Goal: Transaction & Acquisition: Book appointment/travel/reservation

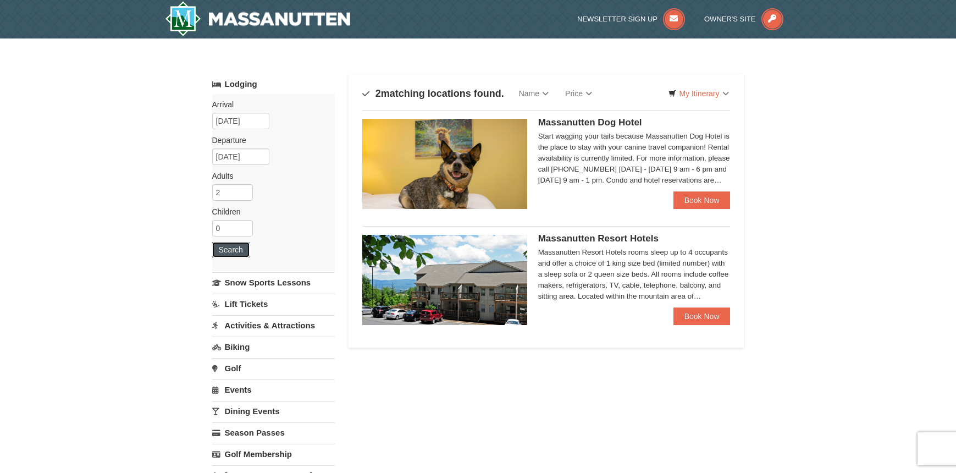
click at [236, 252] on button "Search" at bounding box center [230, 249] width 37 height 15
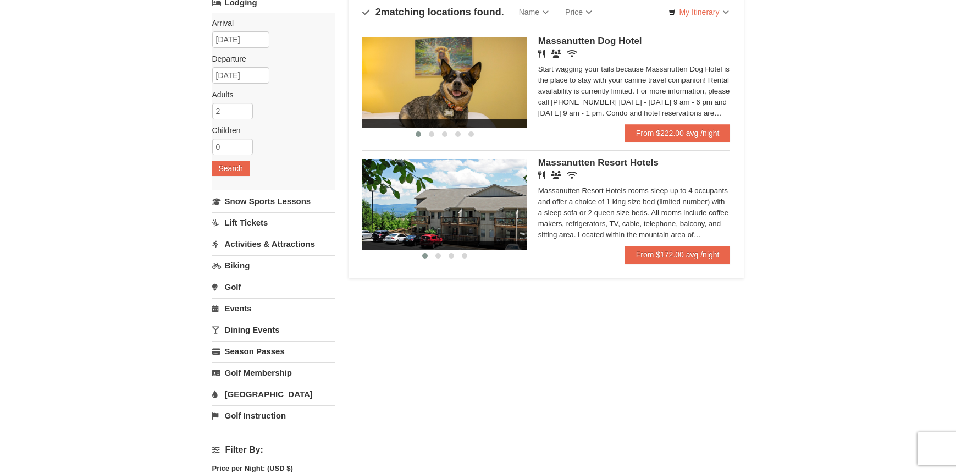
scroll to position [84, 0]
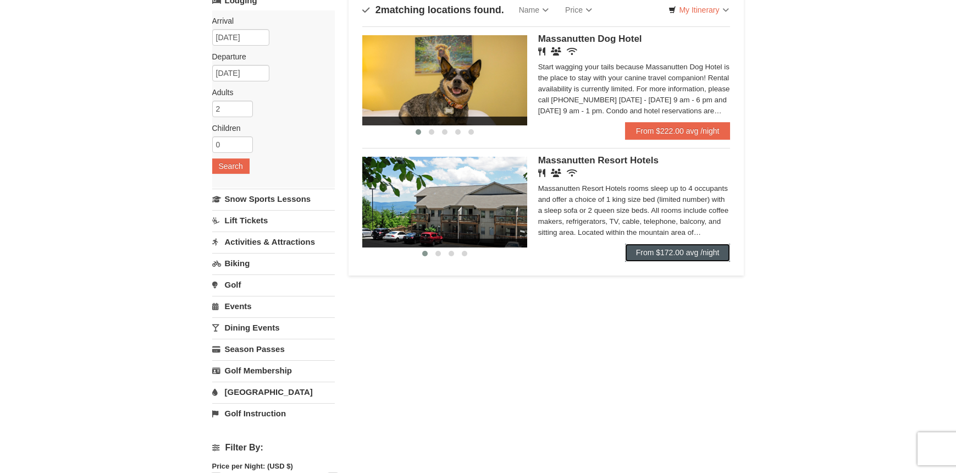
click at [687, 253] on link "From $172.00 avg /night" at bounding box center [678, 253] width 106 height 18
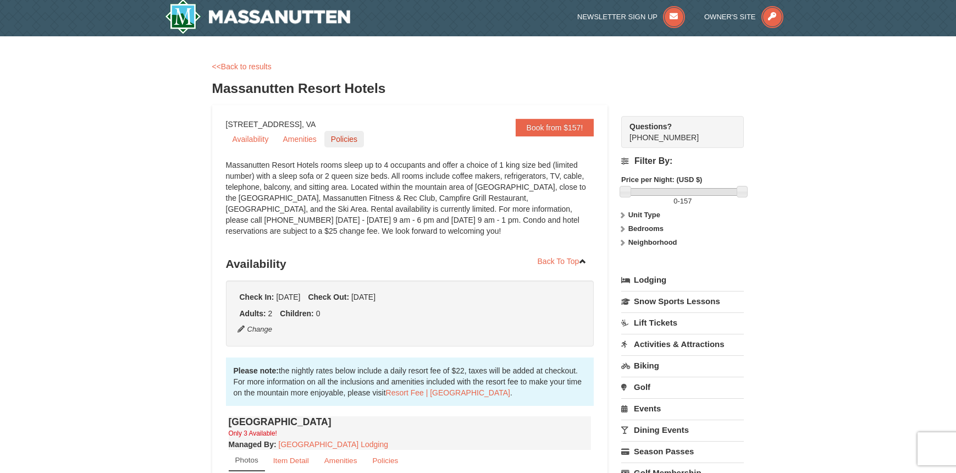
scroll to position [4, 0]
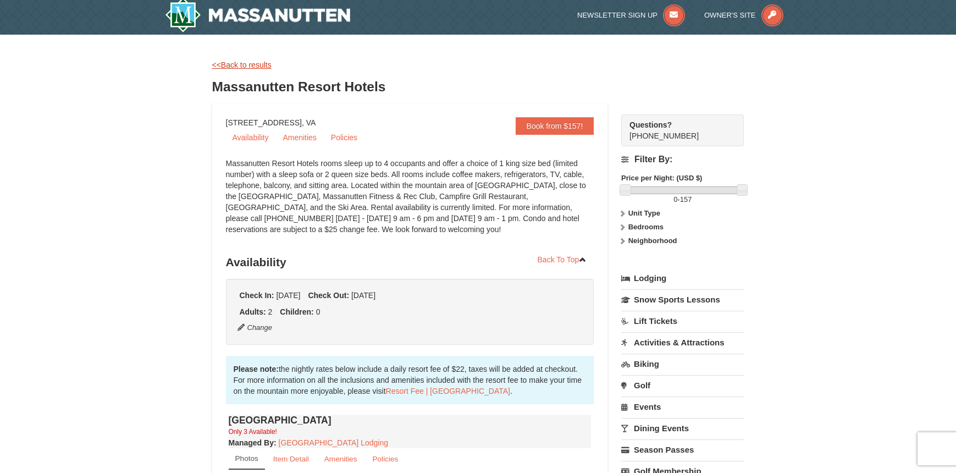
click at [251, 65] on link "<<Back to results" at bounding box center [241, 64] width 59 height 9
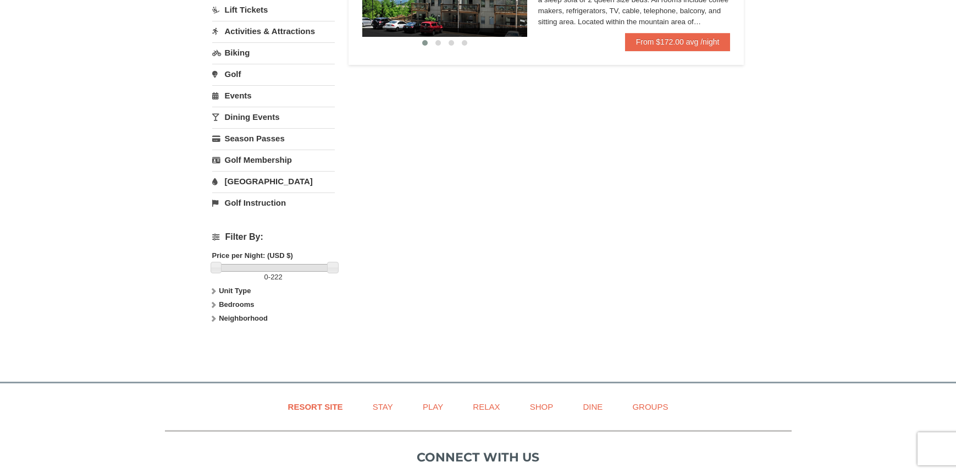
scroll to position [306, 0]
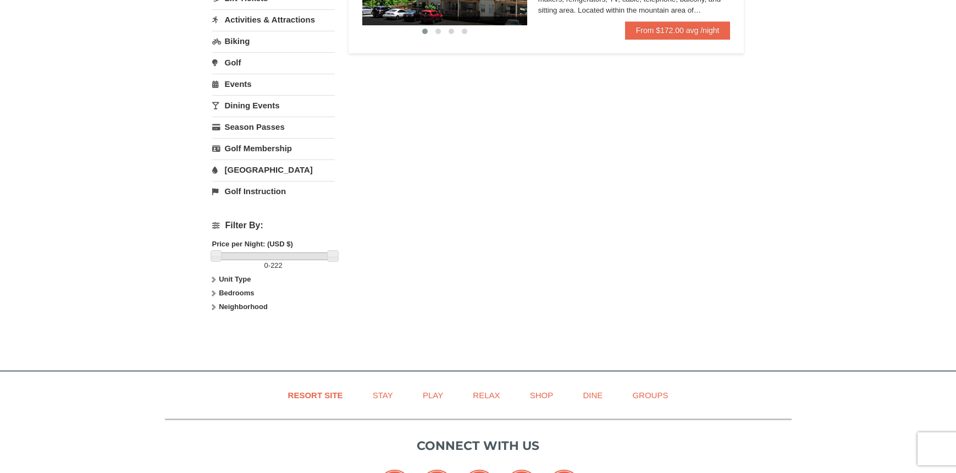
click at [227, 275] on strong "Unit Type" at bounding box center [235, 279] width 32 height 8
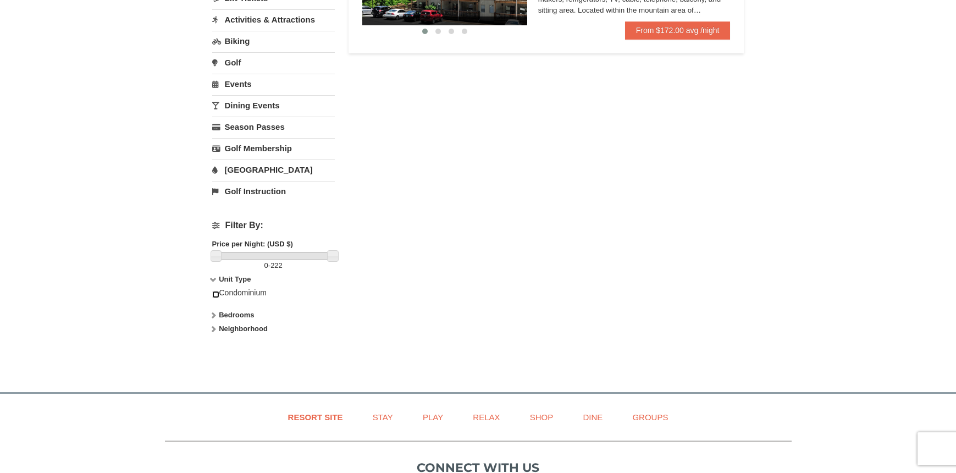
click at [217, 294] on input "checkbox" at bounding box center [215, 294] width 7 height 7
checkbox input "true"
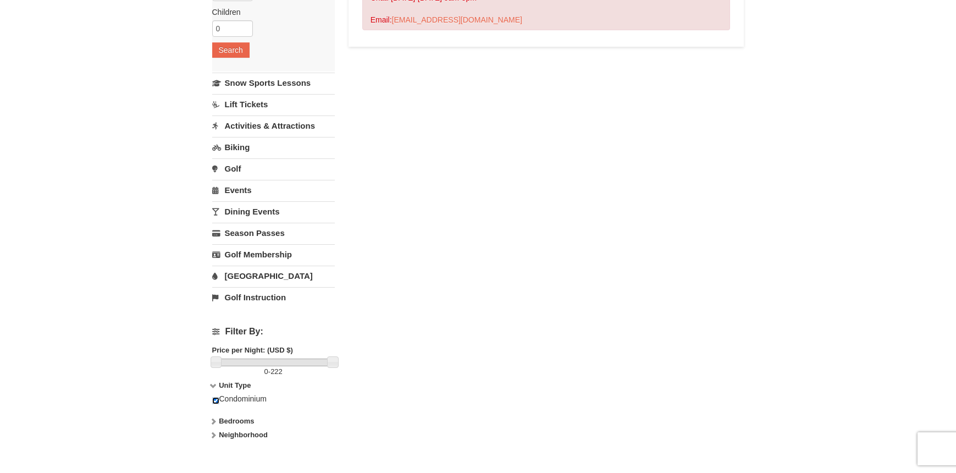
scroll to position [0, 0]
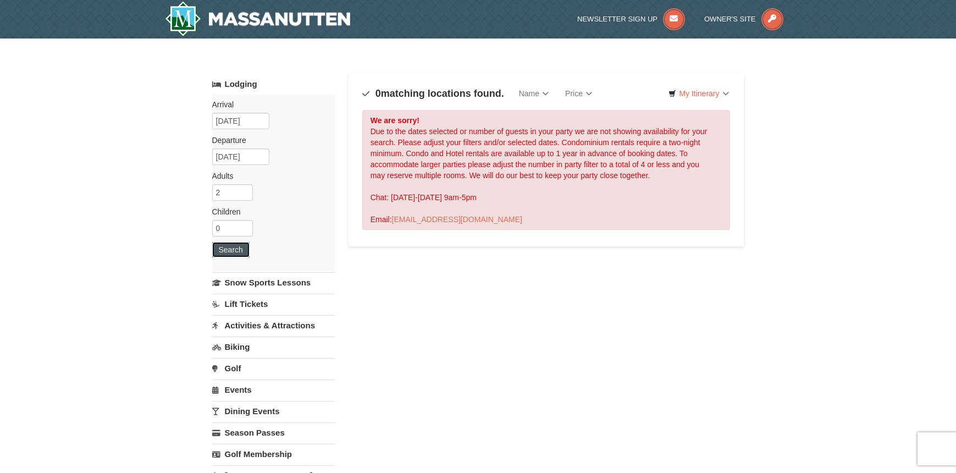
click at [233, 246] on button "Search" at bounding box center [230, 249] width 37 height 15
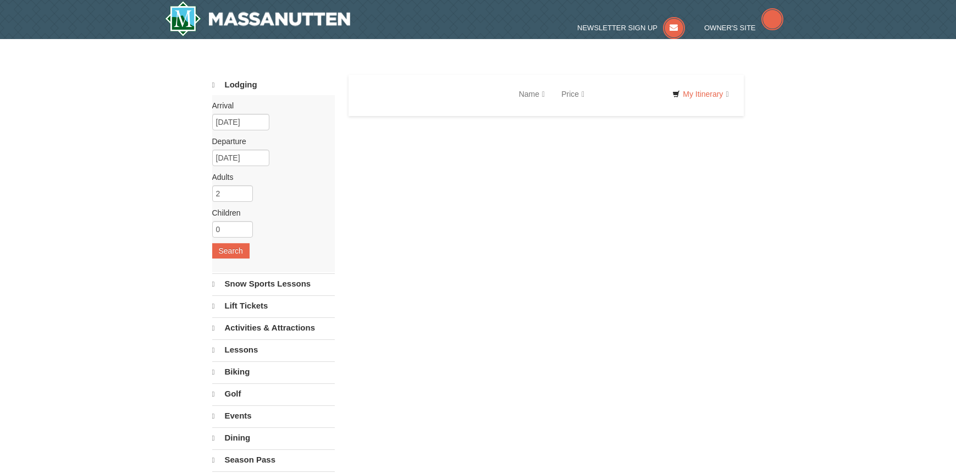
select select "9"
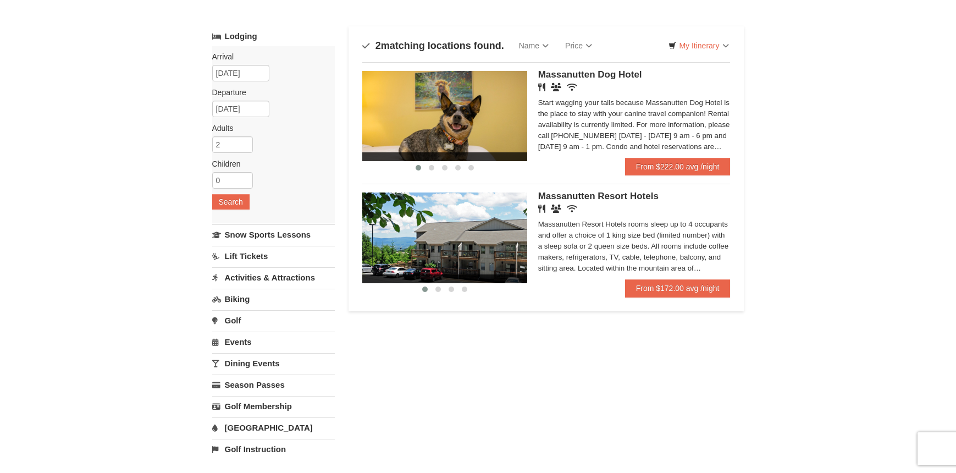
scroll to position [37, 0]
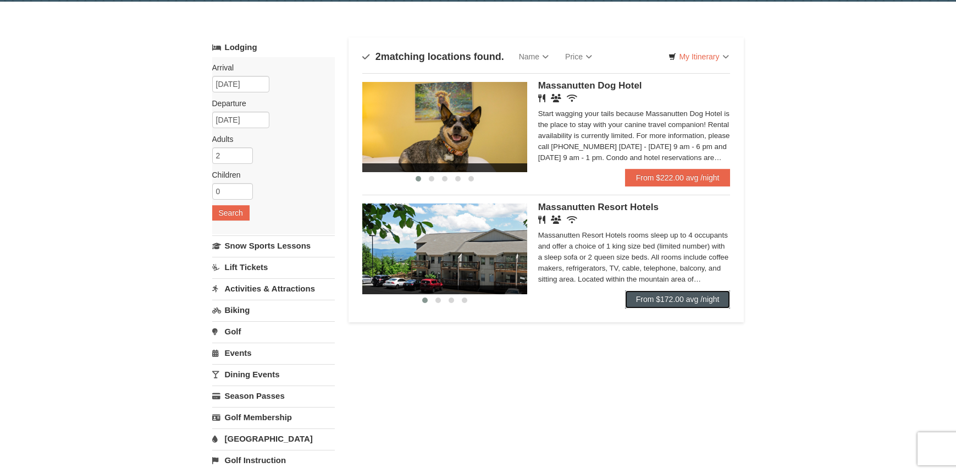
click at [662, 295] on link "From $172.00 avg /night" at bounding box center [678, 299] width 106 height 18
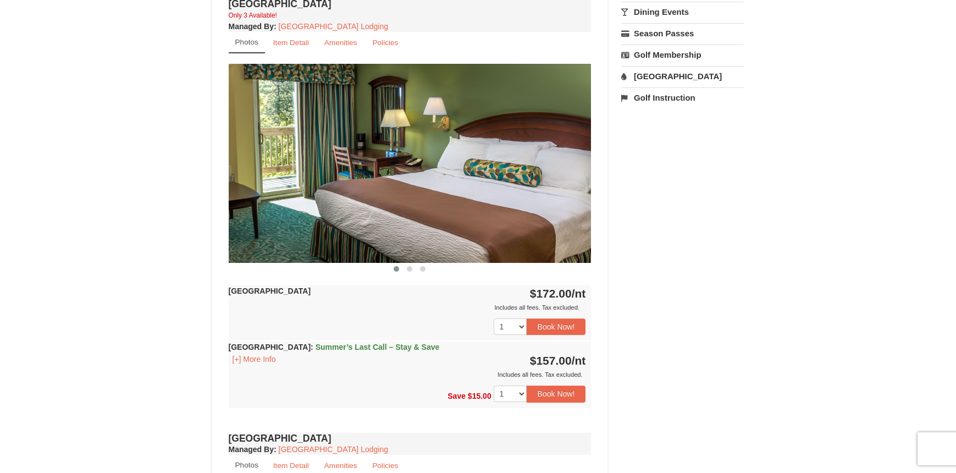
scroll to position [423, 0]
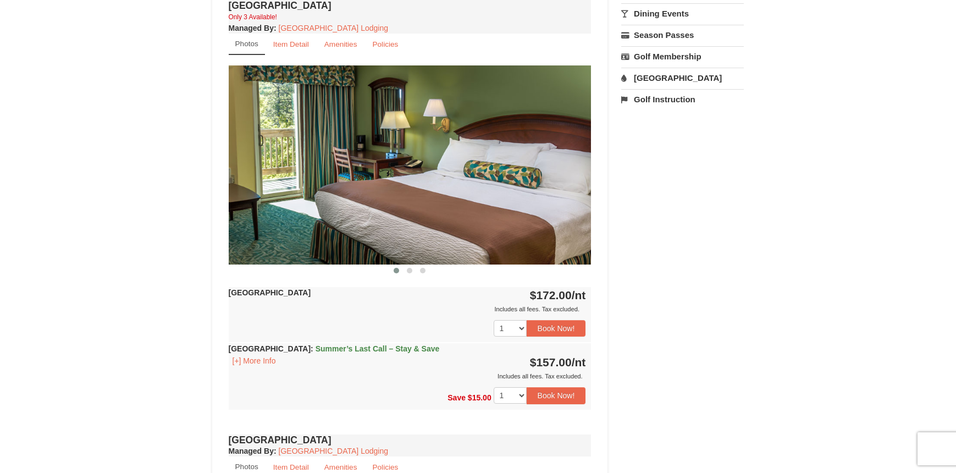
click at [467, 197] on img at bounding box center [410, 164] width 363 height 198
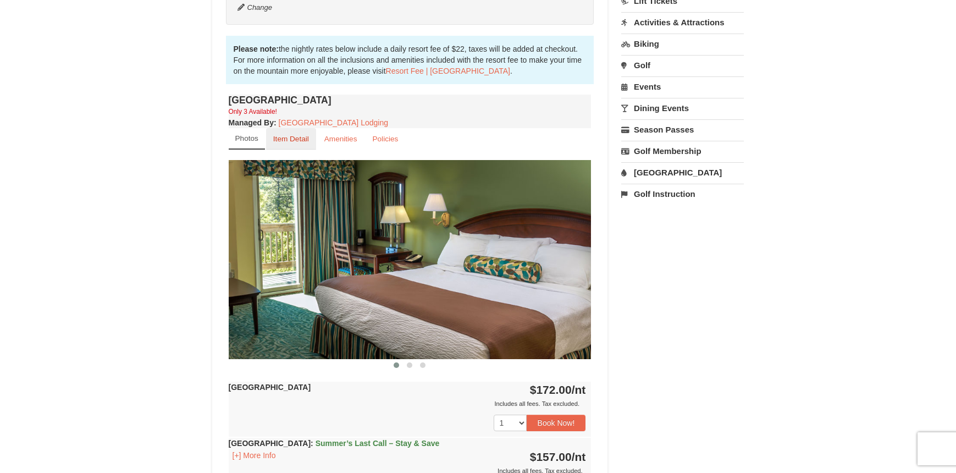
scroll to position [322, 0]
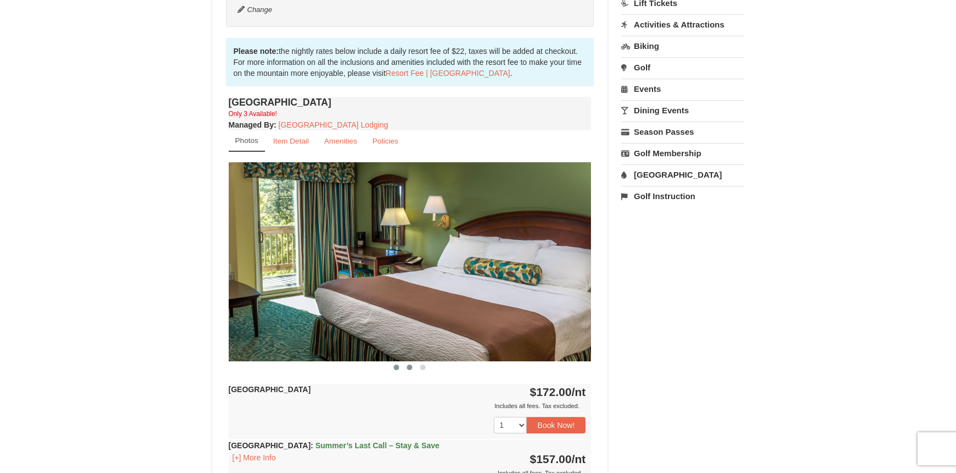
click at [410, 370] on button at bounding box center [409, 367] width 13 height 11
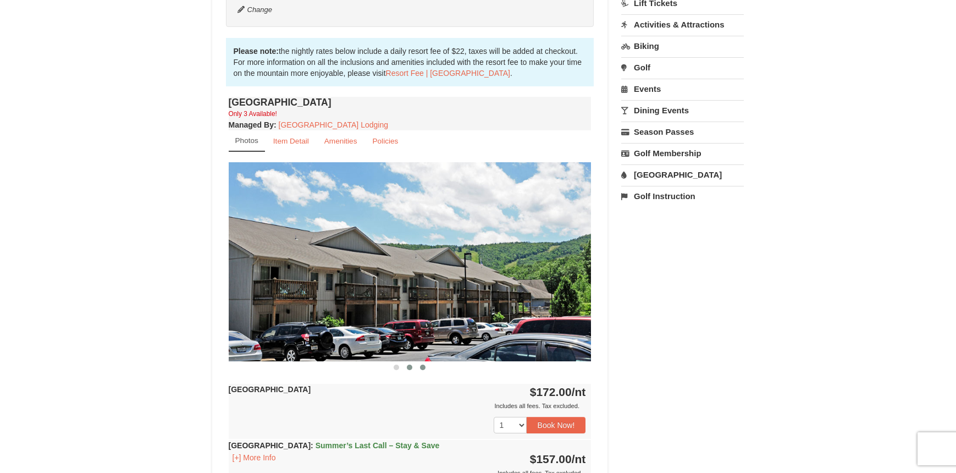
click at [420, 366] on button at bounding box center [422, 367] width 13 height 11
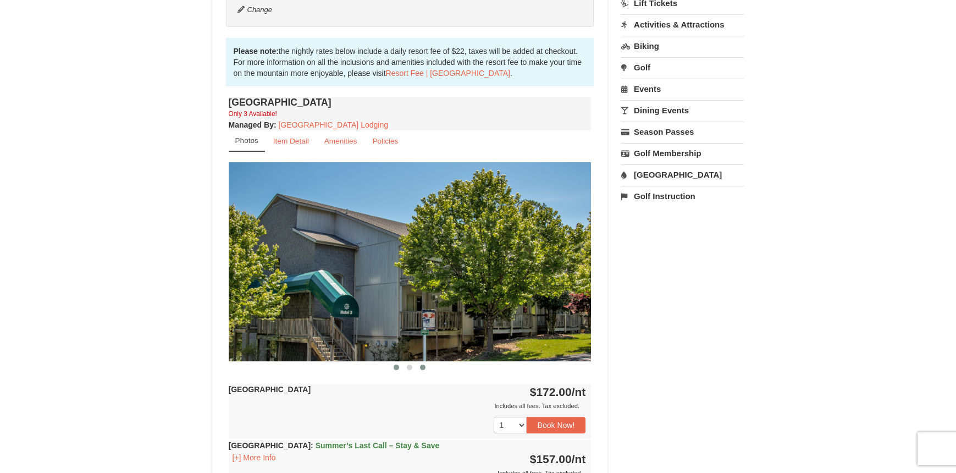
click at [398, 366] on span at bounding box center [396, 367] width 5 height 5
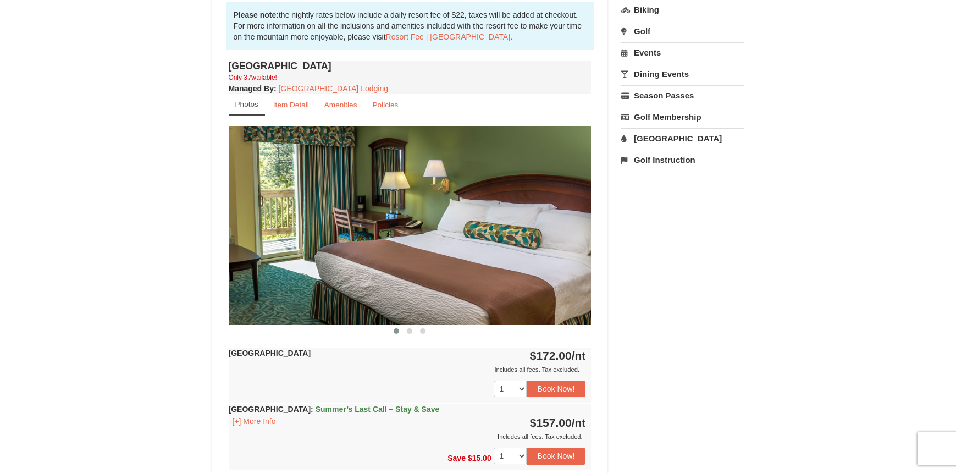
scroll to position [359, 0]
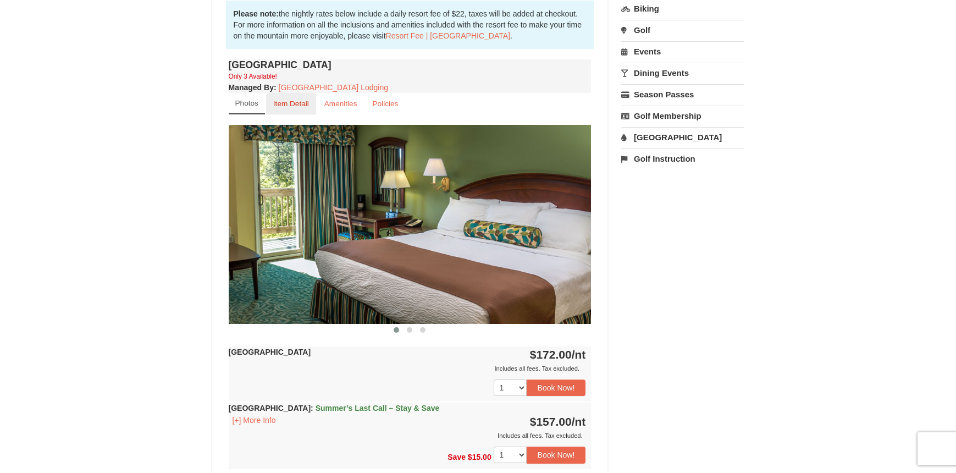
click at [291, 102] on small "Item Detail" at bounding box center [291, 104] width 36 height 8
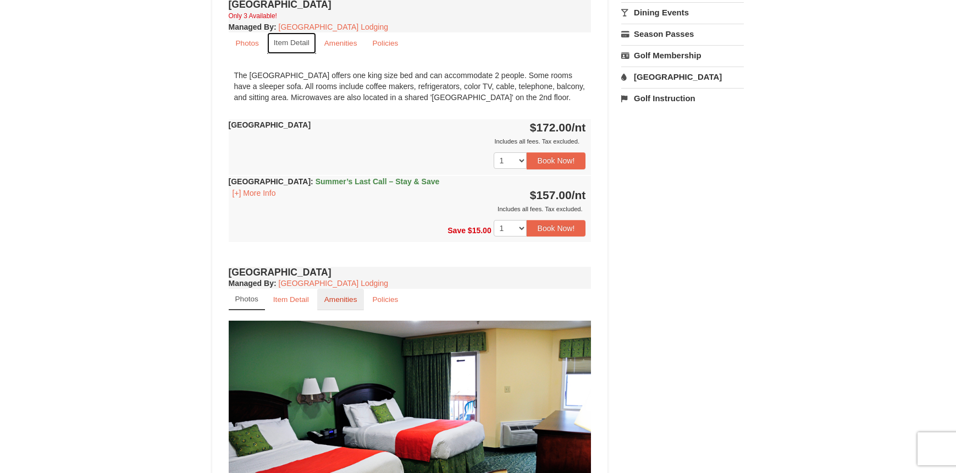
scroll to position [426, 0]
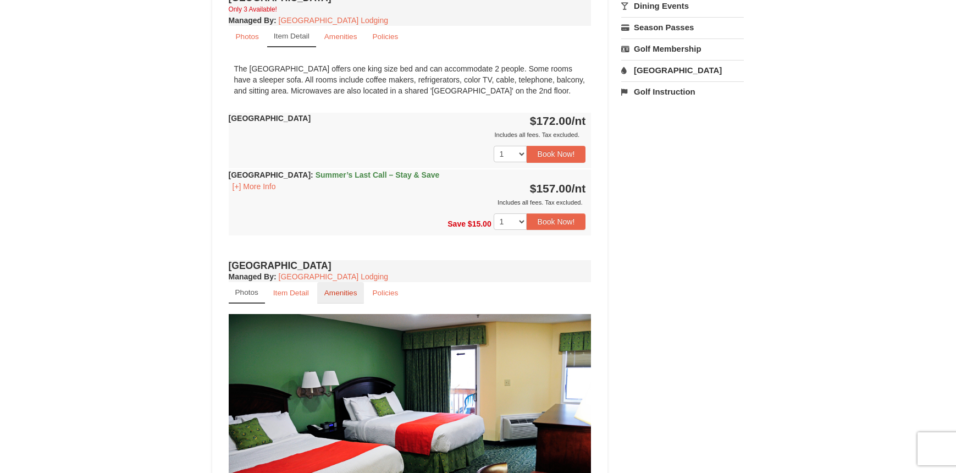
click at [343, 297] on link "Amenities" at bounding box center [340, 292] width 47 height 21
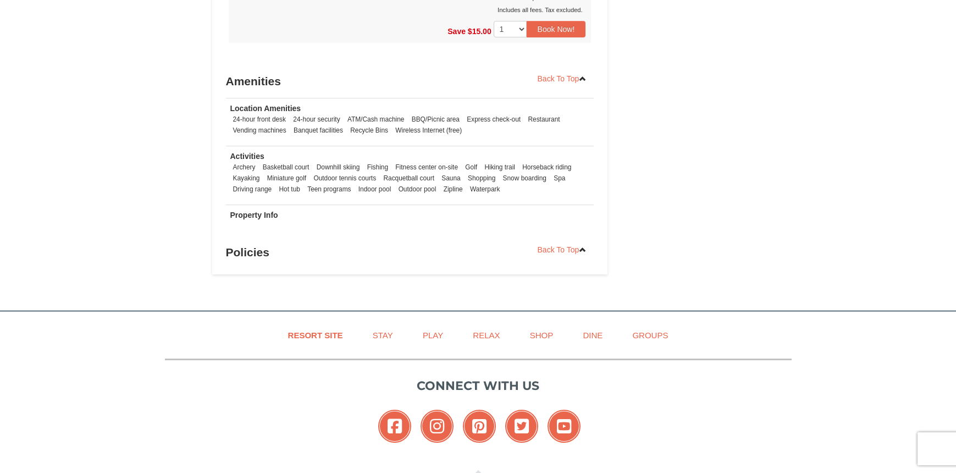
scroll to position [939, 0]
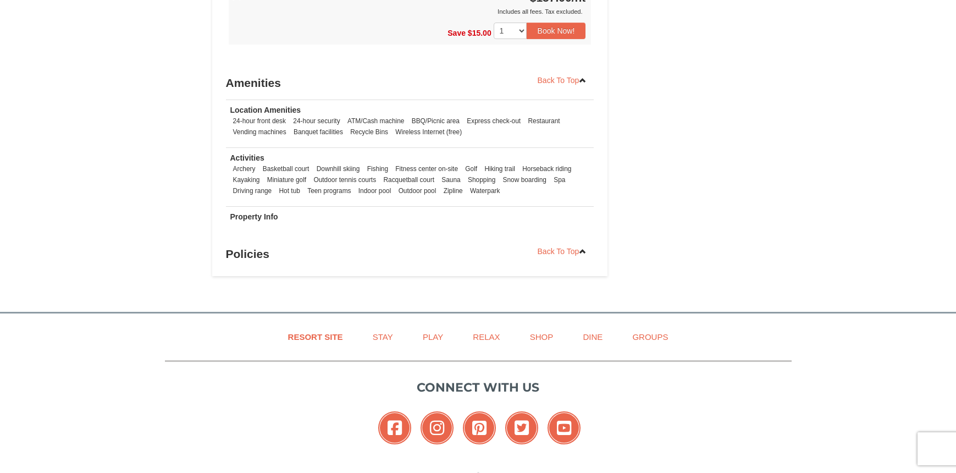
click at [247, 214] on strong "Property Info" at bounding box center [254, 216] width 48 height 9
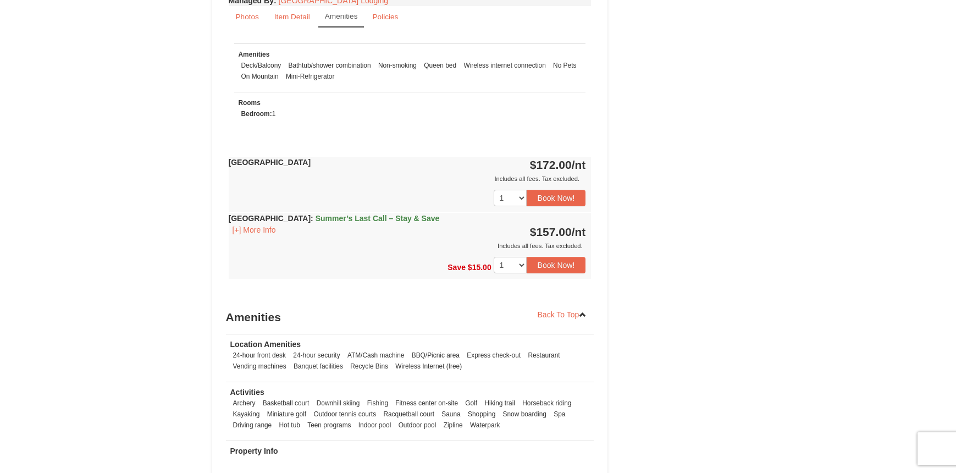
scroll to position [1040, 0]
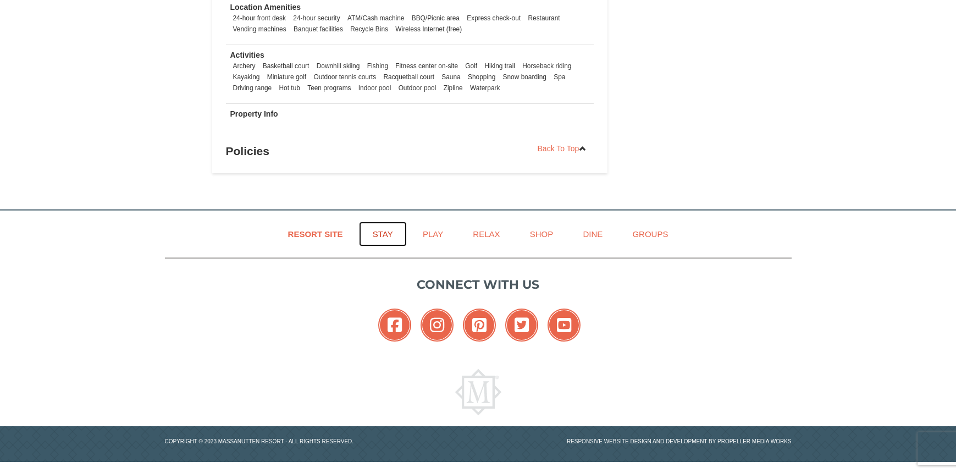
click at [378, 231] on link "Stay" at bounding box center [383, 234] width 48 height 25
